Goal: Check status: Check status

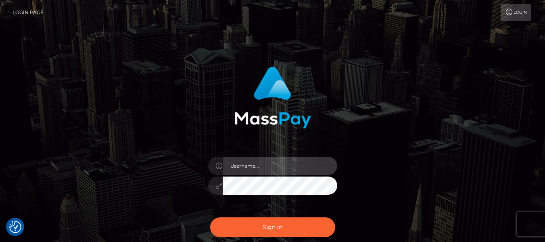
click at [250, 161] on input "text" at bounding box center [280, 165] width 115 height 18
type input "lacey.throne"
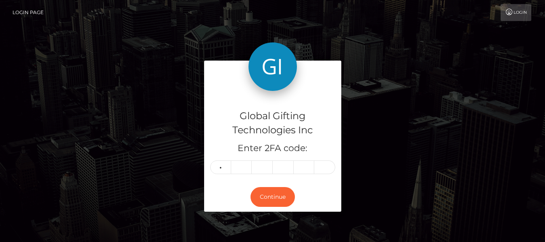
type input "1"
type input "4"
type input "1"
type input "6"
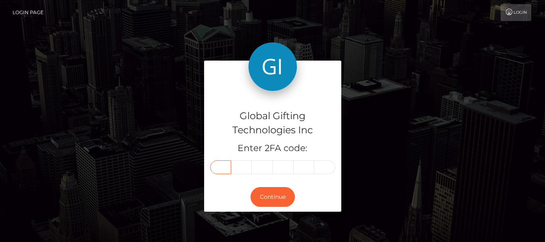
type input "1"
type input "0"
type input "2"
type input "9"
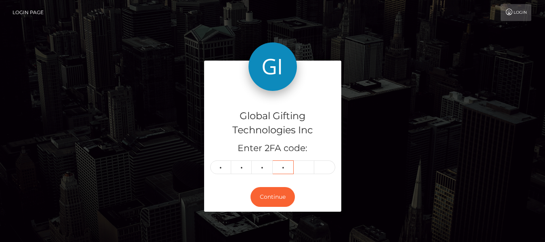
type input "1"
type input "7"
type input "6"
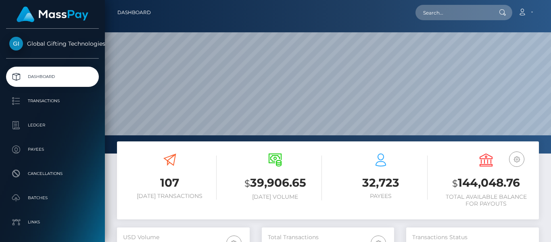
scroll to position [143, 132]
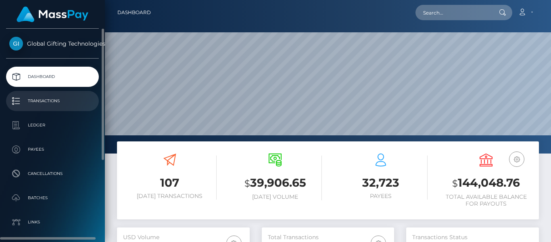
click at [57, 99] on p "Transactions" at bounding box center [52, 101] width 86 height 12
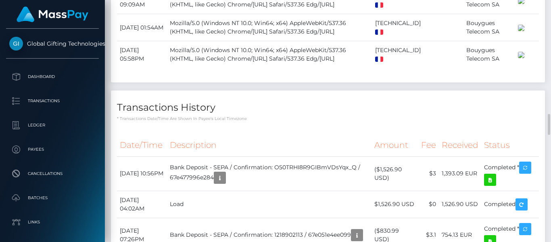
scroll to position [1317, 0]
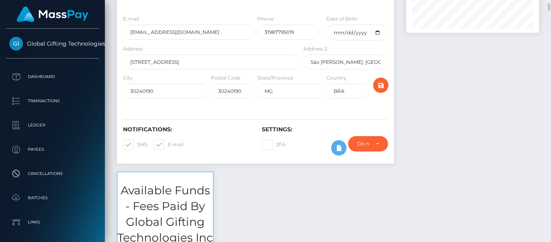
scroll to position [106, 0]
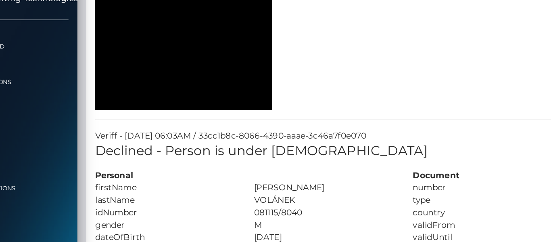
scroll to position [654, 0]
